Goal: Task Accomplishment & Management: Manage account settings

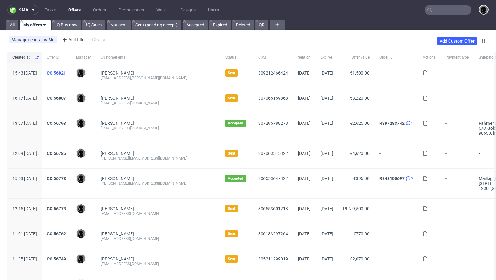
click at [66, 72] on link "CO.56821" at bounding box center [56, 72] width 19 height 5
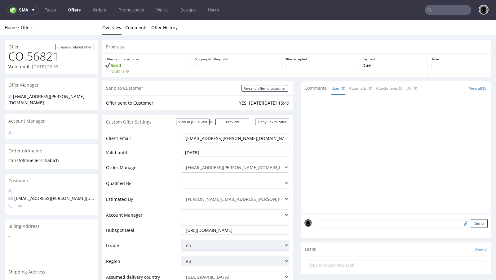
click at [195, 135] on input "christof.mueller@schabi.ch" at bounding box center [235, 138] width 100 height 9
click at [196, 137] on input "christof.mueller@schabi.ch" at bounding box center [235, 138] width 100 height 9
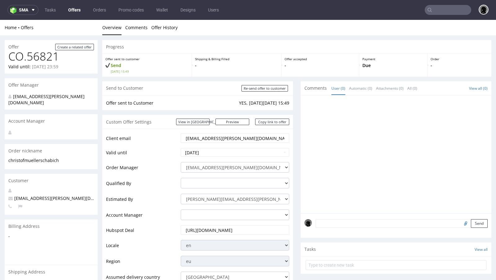
click at [196, 137] on input "christof.mueller@schabi.ch" at bounding box center [235, 138] width 100 height 9
click at [439, 8] on input "text" at bounding box center [448, 10] width 47 height 10
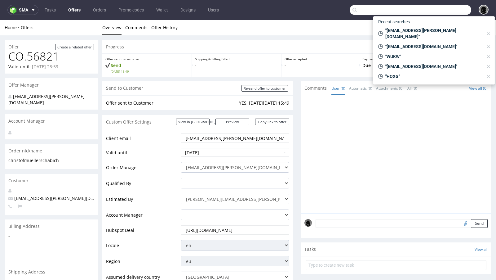
paste input "christof.mueller@schabi.ch"
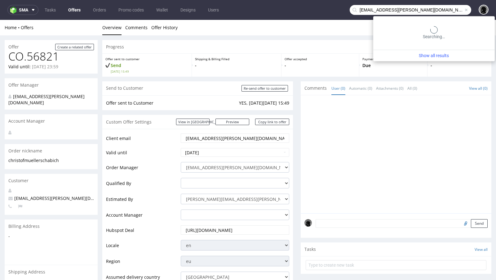
type input "christof.mueller@schabi.ch"
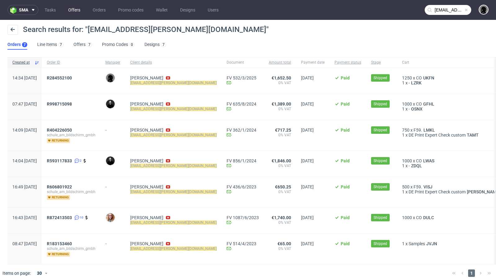
click at [73, 9] on link "Offers" at bounding box center [75, 10] width 20 height 10
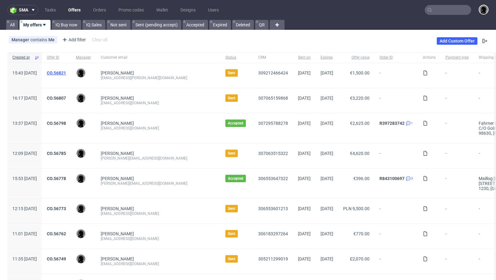
click at [66, 72] on link "CO.56821" at bounding box center [56, 72] width 19 height 5
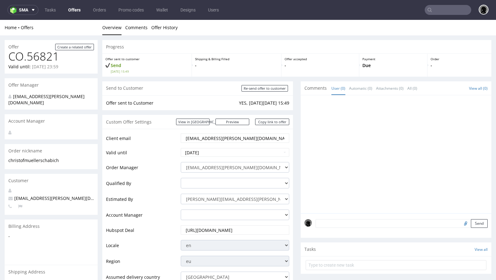
click at [234, 136] on input "christof.mueller@schabi.ch" at bounding box center [235, 138] width 100 height 9
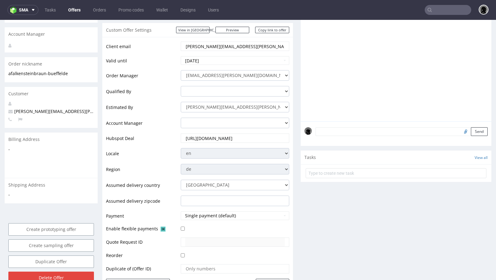
scroll to position [106, 0]
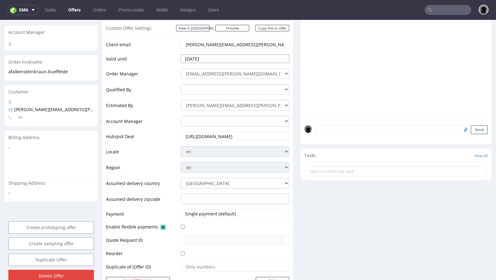
click at [211, 60] on input "2025-09-15" at bounding box center [235, 58] width 109 height 9
click at [195, 116] on td "22" at bounding box center [196, 118] width 10 height 9
type input "2025-09-22"
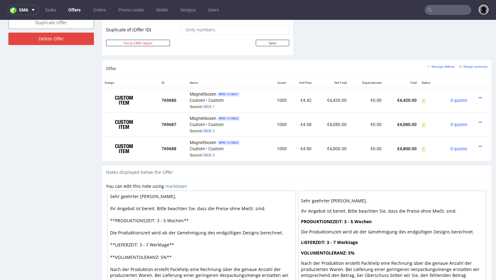
scroll to position [327, 0]
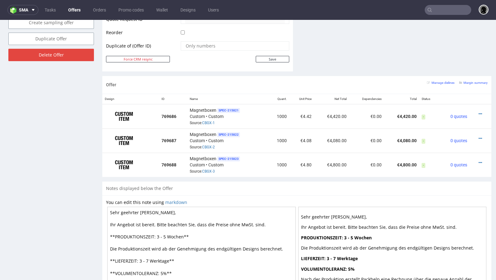
click at [265, 52] on td at bounding box center [234, 48] width 110 height 15
click at [267, 59] on input "Save" at bounding box center [272, 59] width 33 height 7
type input "In progress..."
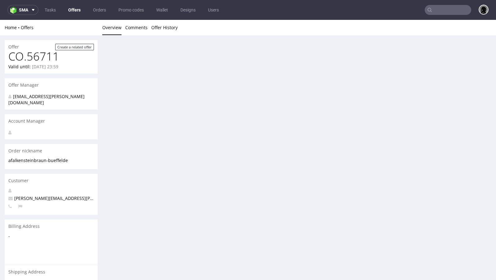
scroll to position [0, 0]
